Goal: Transaction & Acquisition: Purchase product/service

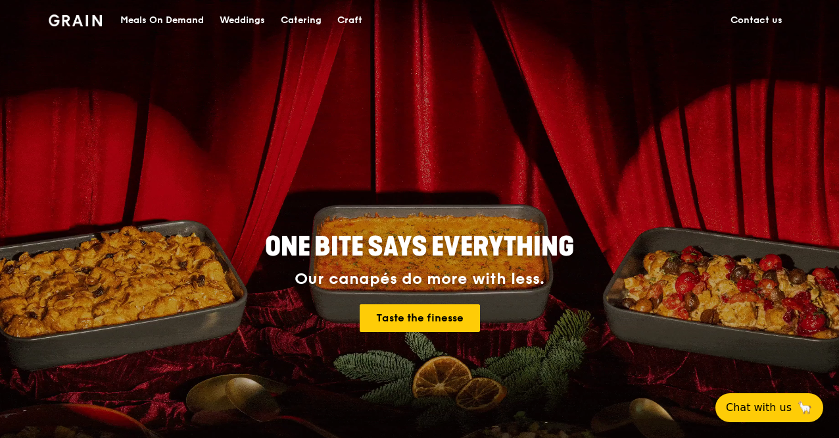
click at [165, 24] on div "Meals On Demand" at bounding box center [162, 20] width 84 height 39
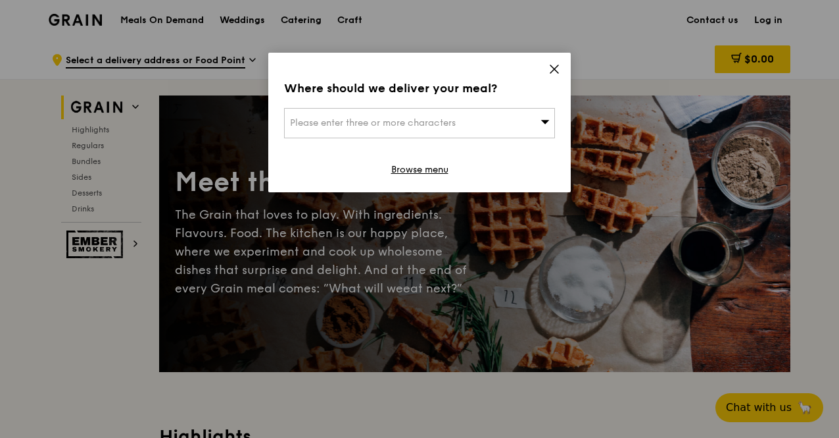
click at [557, 64] on icon at bounding box center [555, 69] width 12 height 12
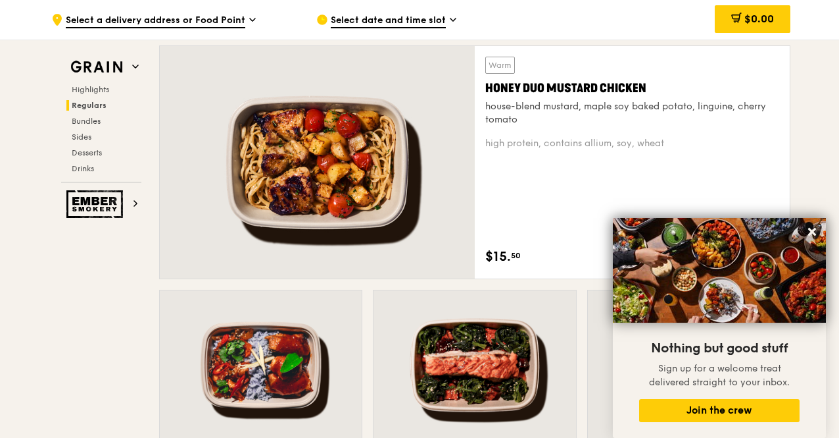
scroll to position [1045, 0]
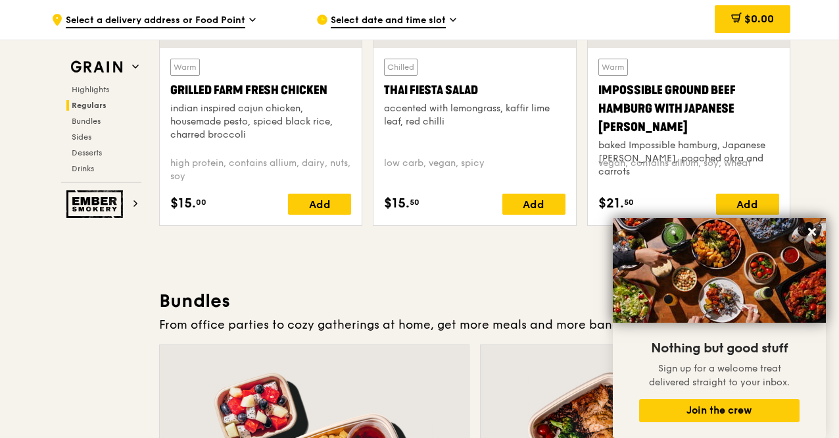
scroll to position [1657, 0]
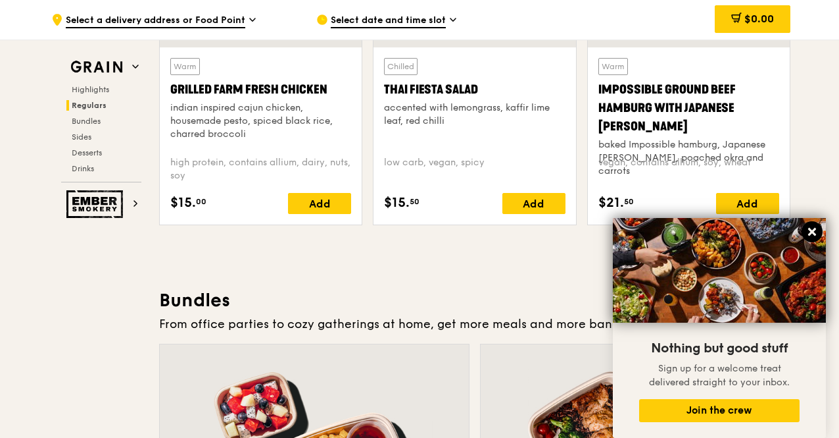
click at [813, 239] on button at bounding box center [812, 231] width 21 height 21
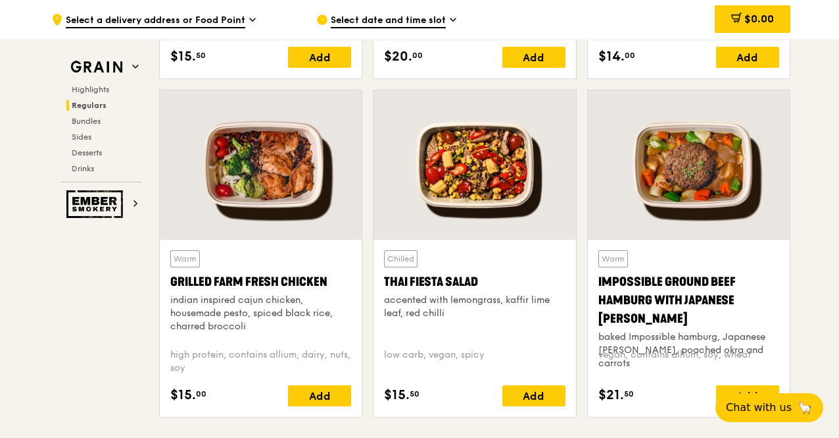
scroll to position [1453, 0]
